Goal: Transaction & Acquisition: Purchase product/service

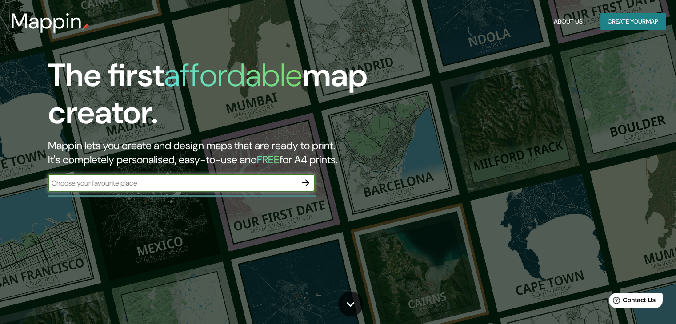
click at [210, 187] on input "text" at bounding box center [172, 183] width 249 height 10
type input "teotitlan del [PERSON_NAME][GEOGRAPHIC_DATA] [GEOGRAPHIC_DATA]"
click at [304, 182] on icon "button" at bounding box center [305, 183] width 11 height 11
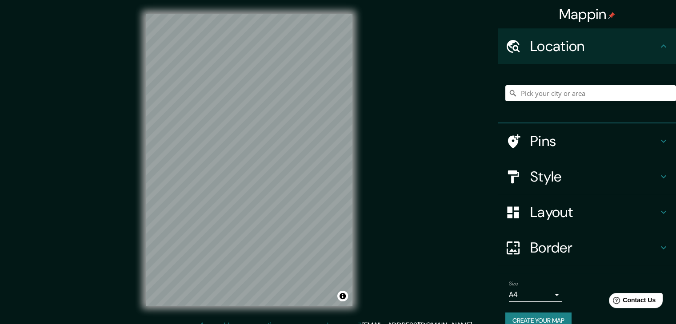
click at [410, 320] on div "Mappin Location Pins Style Layout Border Choose a border. Hint : you can make l…" at bounding box center [338, 167] width 676 height 334
click at [588, 171] on h4 "Style" at bounding box center [594, 177] width 128 height 18
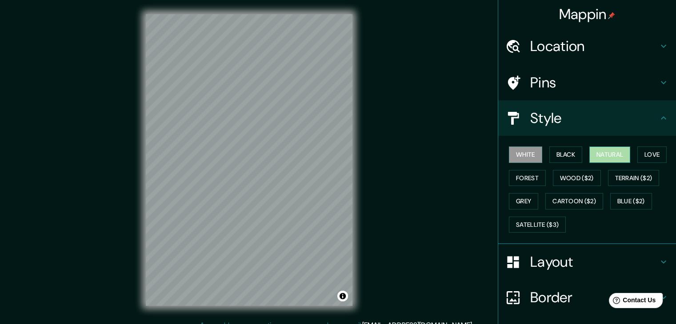
click at [615, 155] on button "Natural" at bounding box center [609, 155] width 41 height 16
click at [520, 182] on button "Forest" at bounding box center [527, 178] width 37 height 16
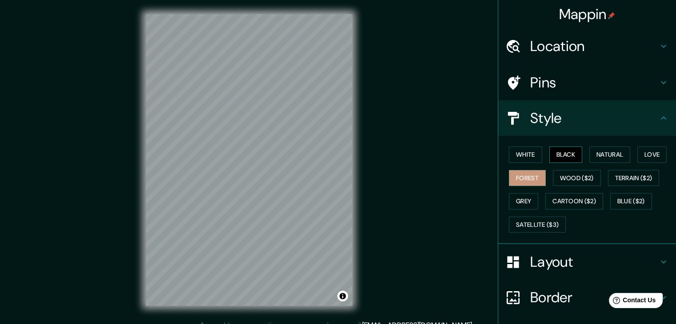
click at [557, 160] on button "Black" at bounding box center [565, 155] width 33 height 16
click at [598, 153] on button "Natural" at bounding box center [609, 155] width 41 height 16
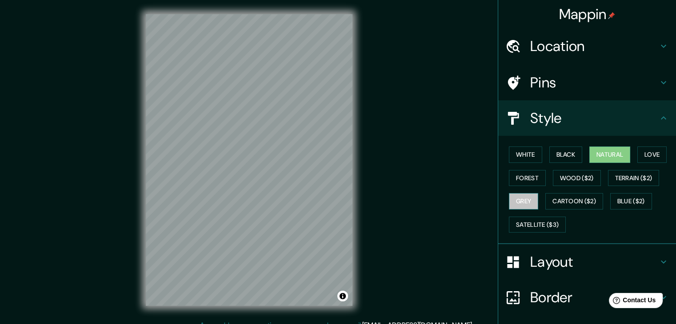
click at [512, 195] on button "Grey" at bounding box center [523, 201] width 29 height 16
click at [602, 151] on button "Natural" at bounding box center [609, 155] width 41 height 16
click at [568, 157] on button "Black" at bounding box center [565, 155] width 33 height 16
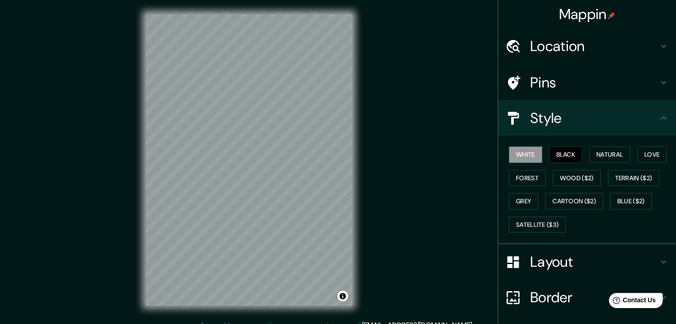
click at [511, 157] on button "White" at bounding box center [525, 155] width 33 height 16
click at [510, 180] on button "Forest" at bounding box center [527, 178] width 37 height 16
click at [524, 196] on button "Grey" at bounding box center [523, 201] width 29 height 16
click at [566, 160] on button "Black" at bounding box center [565, 155] width 33 height 16
click at [615, 155] on button "Natural" at bounding box center [609, 155] width 41 height 16
